Goal: Find contact information: Find contact information

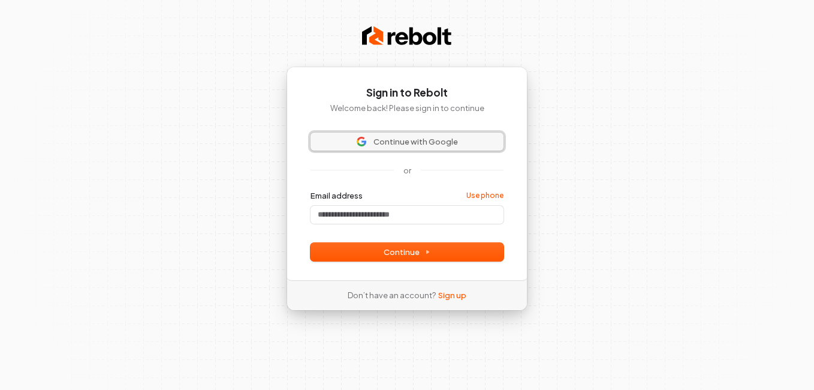
click at [388, 146] on span "Continue with Google" at bounding box center [416, 141] width 85 height 11
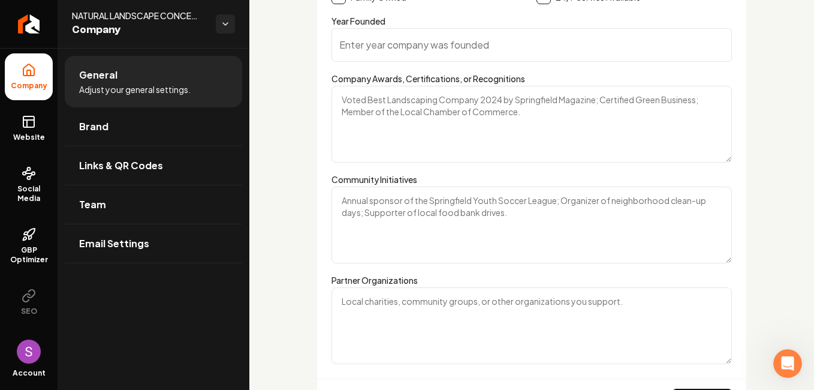
scroll to position [1807, 0]
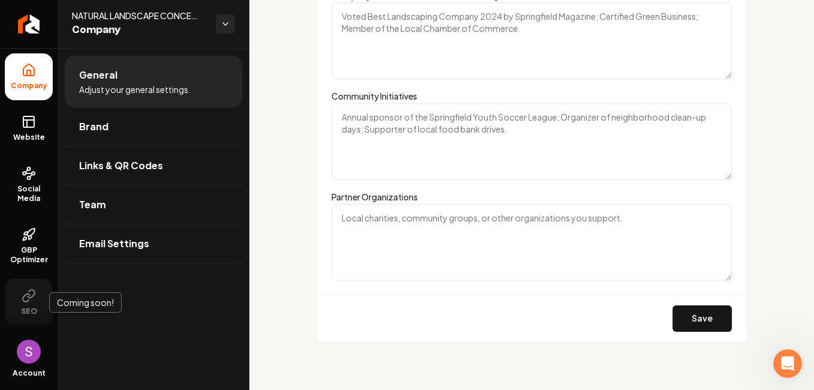
click at [31, 306] on button "SEO" at bounding box center [29, 302] width 48 height 47
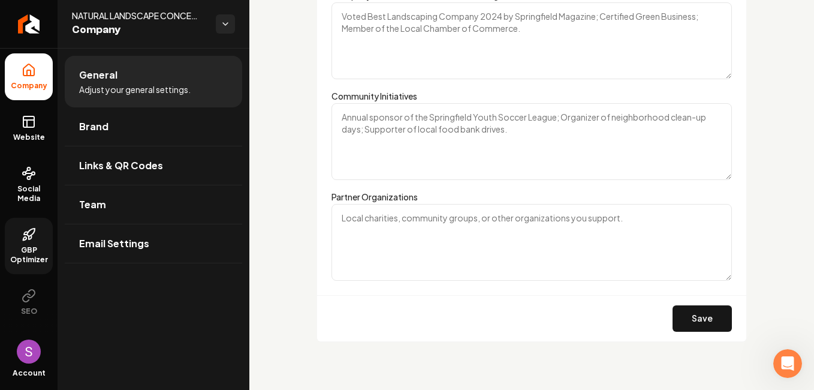
click at [37, 241] on link "GBP Optimizer" at bounding box center [29, 246] width 48 height 56
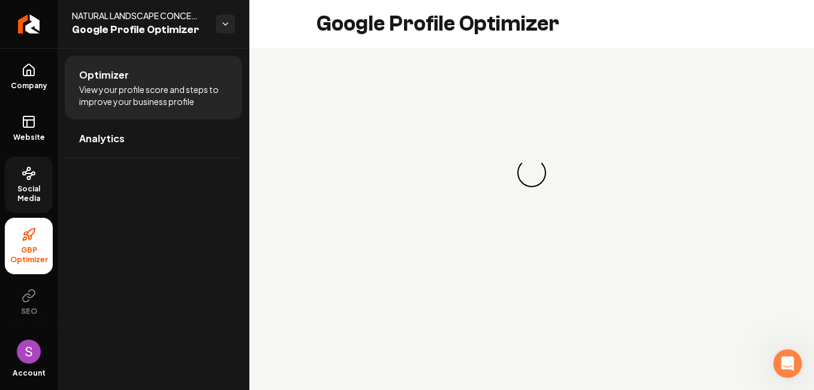
click at [23, 181] on link "Social Media" at bounding box center [29, 185] width 48 height 56
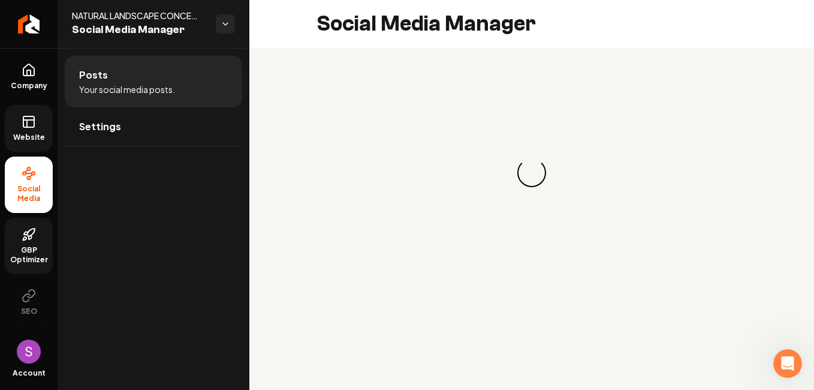
click at [35, 139] on span "Website" at bounding box center [28, 138] width 41 height 10
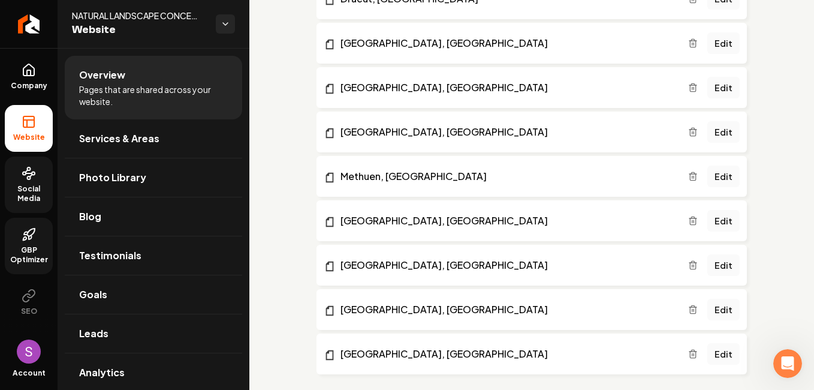
scroll to position [908, 0]
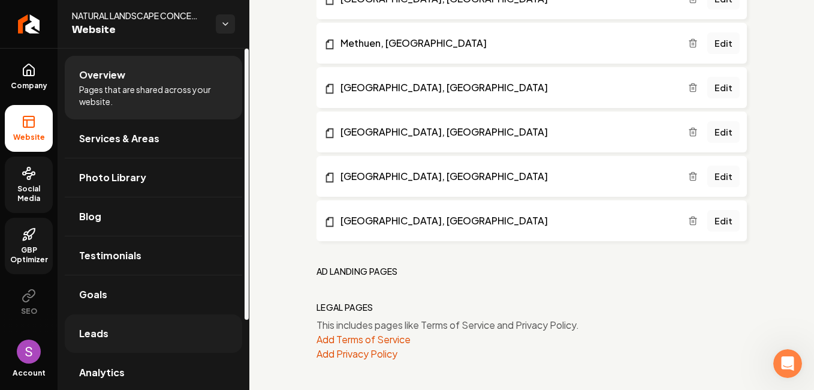
click at [121, 333] on link "Leads" at bounding box center [154, 333] width 178 height 38
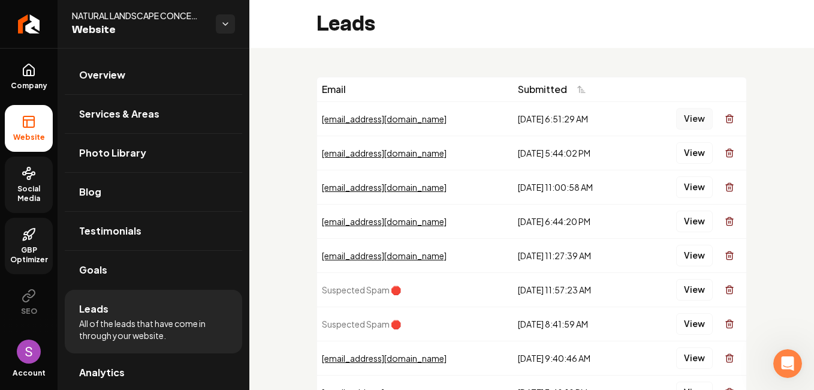
click at [689, 121] on button "View" at bounding box center [695, 119] width 37 height 22
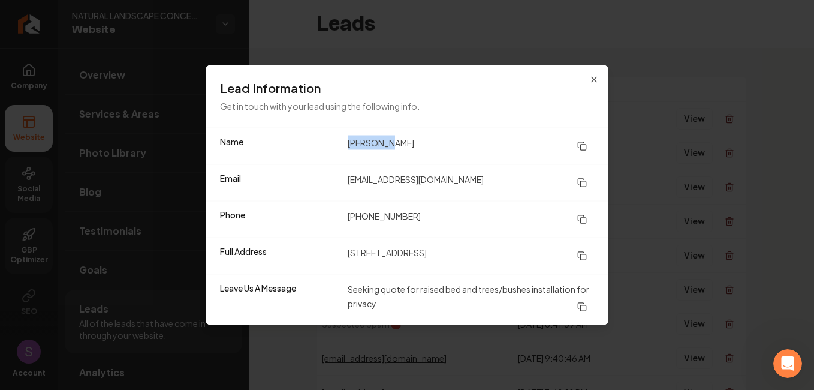
drag, startPoint x: 400, startPoint y: 143, endPoint x: 339, endPoint y: 145, distance: 61.2
click at [339, 145] on div "Name Ryan Foye" at bounding box center [407, 146] width 403 height 36
copy div "Ryan Foye"
drag, startPoint x: 424, startPoint y: 218, endPoint x: 333, endPoint y: 214, distance: 91.3
click at [333, 214] on div "Phone (603) 315-4872" at bounding box center [407, 219] width 403 height 37
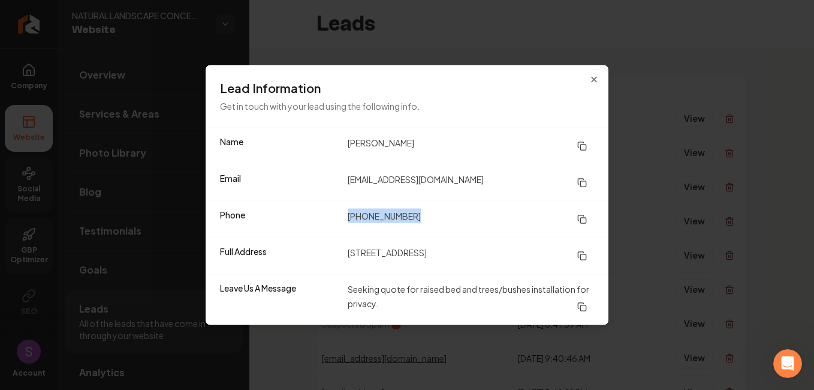
copy div "(603) 315-4872"
drag, startPoint x: 448, startPoint y: 181, endPoint x: 331, endPoint y: 179, distance: 117.0
click at [331, 179] on div "Email r.n.foye18@gmail.com" at bounding box center [407, 182] width 403 height 37
copy div "r.n.foye18@gmail.com"
drag, startPoint x: 495, startPoint y: 256, endPoint x: 344, endPoint y: 250, distance: 151.9
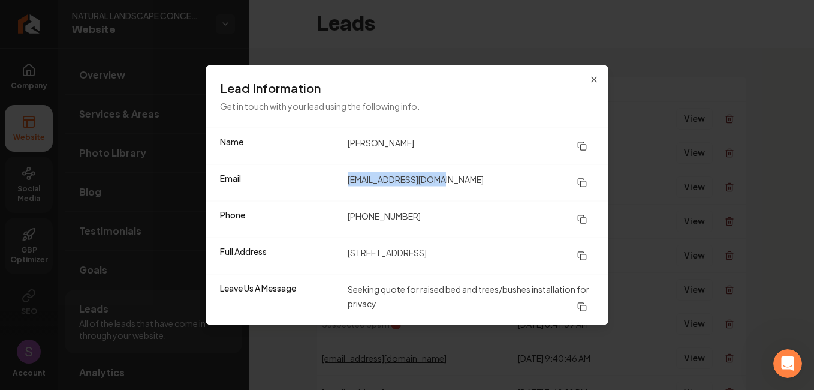
click at [344, 250] on div "Full Address 119 Old Farm Road North Andover" at bounding box center [407, 256] width 403 height 37
copy dd "119 Old Farm Road North Andover"
